Goal: Task Accomplishment & Management: Use online tool/utility

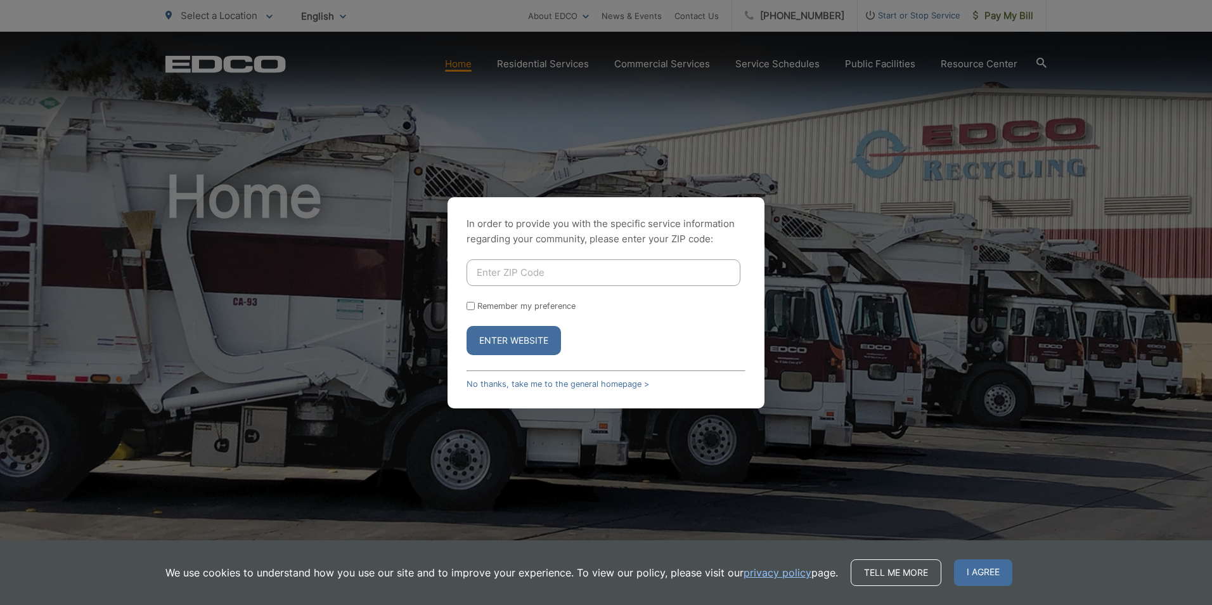
click at [565, 277] on input "Enter ZIP Code" at bounding box center [604, 272] width 274 height 27
type input "91932"
click at [508, 344] on button "Enter Website" at bounding box center [514, 340] width 94 height 29
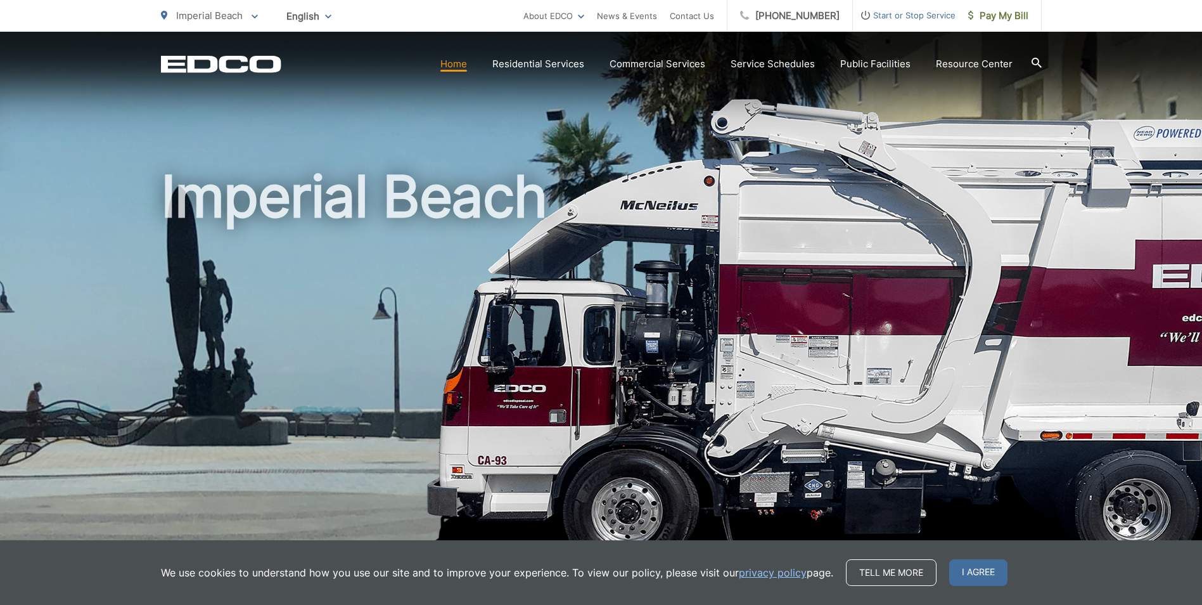
click at [0, 0] on link "Roll-Off Boxes" at bounding box center [0, 0] width 0 height 0
